Goal: Task Accomplishment & Management: Use online tool/utility

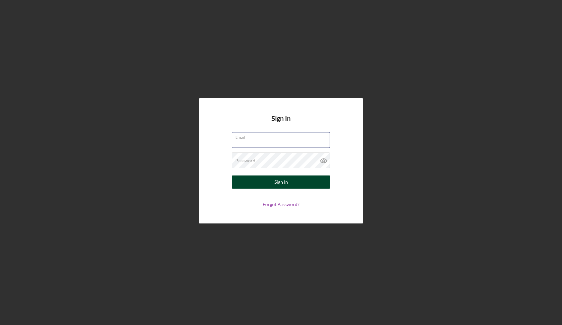
type input "[EMAIL_ADDRESS][DOMAIN_NAME]"
click at [269, 183] on button "Sign In" at bounding box center [281, 181] width 99 height 13
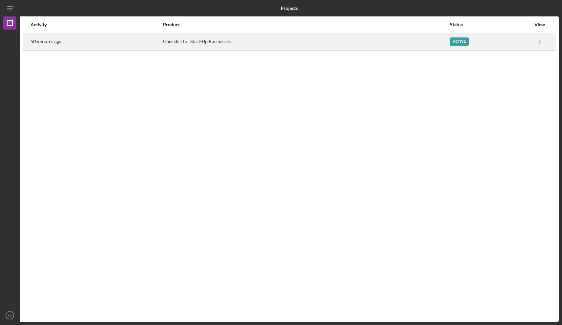
click at [453, 44] on div "Active" at bounding box center [459, 41] width 19 height 8
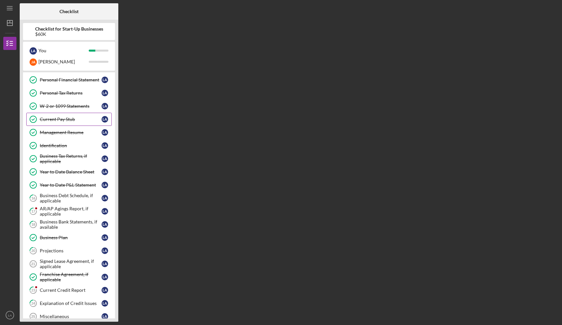
scroll to position [93, 0]
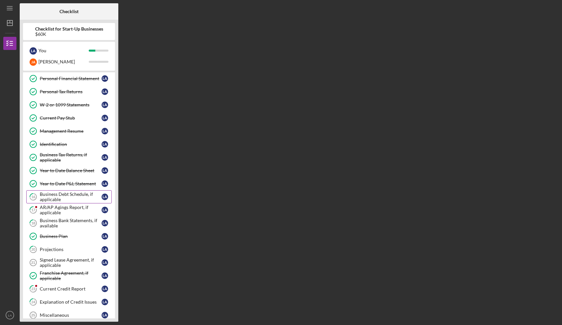
click at [88, 194] on div "Business Debt Schedule, if applicable" at bounding box center [71, 196] width 62 height 11
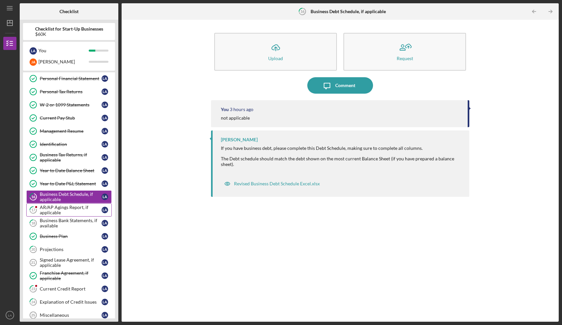
click at [56, 206] on div "AR/AP Agings Report, if applicable" at bounding box center [71, 210] width 62 height 11
